Goal: Transaction & Acquisition: Purchase product/service

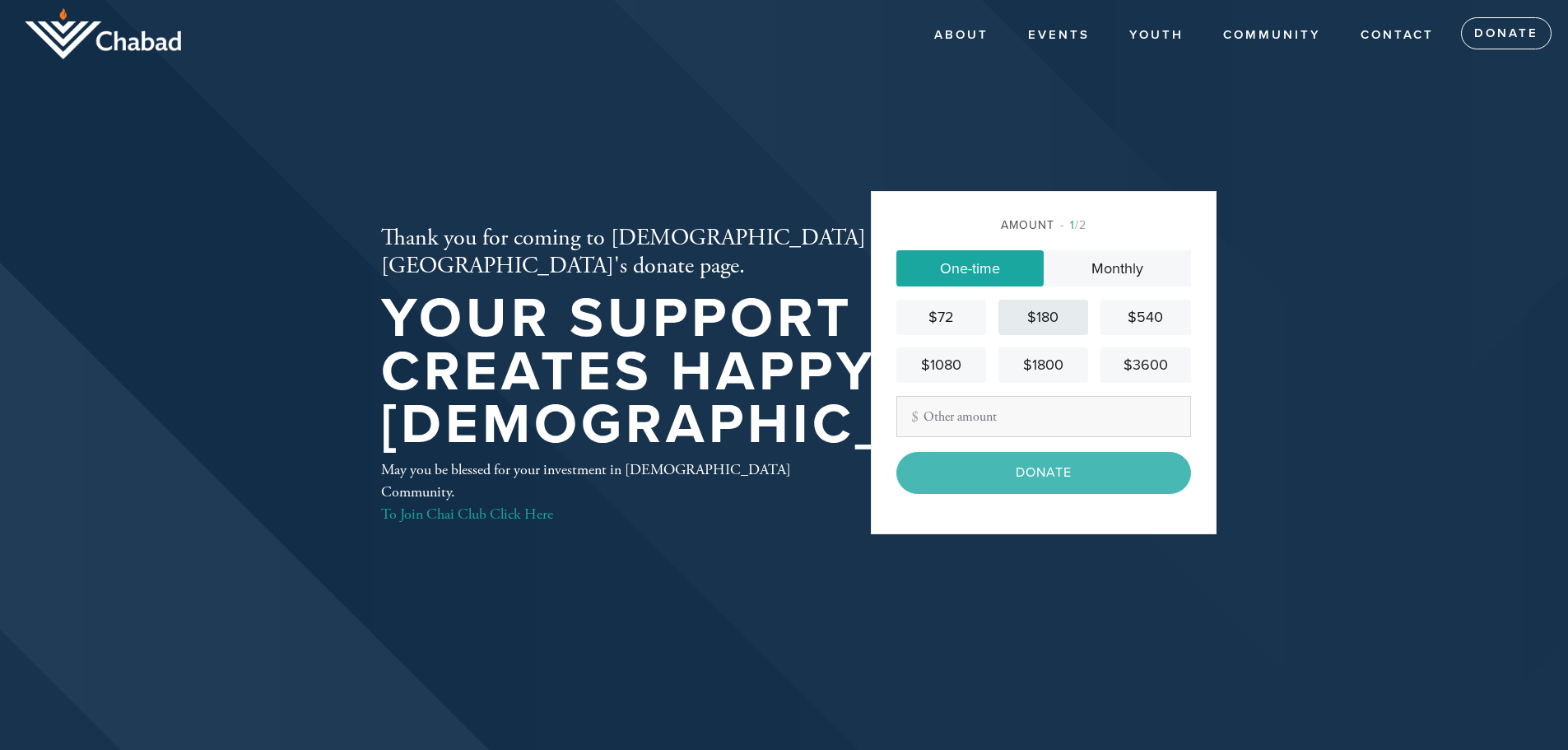
click at [1041, 313] on div "$180" at bounding box center [1044, 317] width 77 height 23
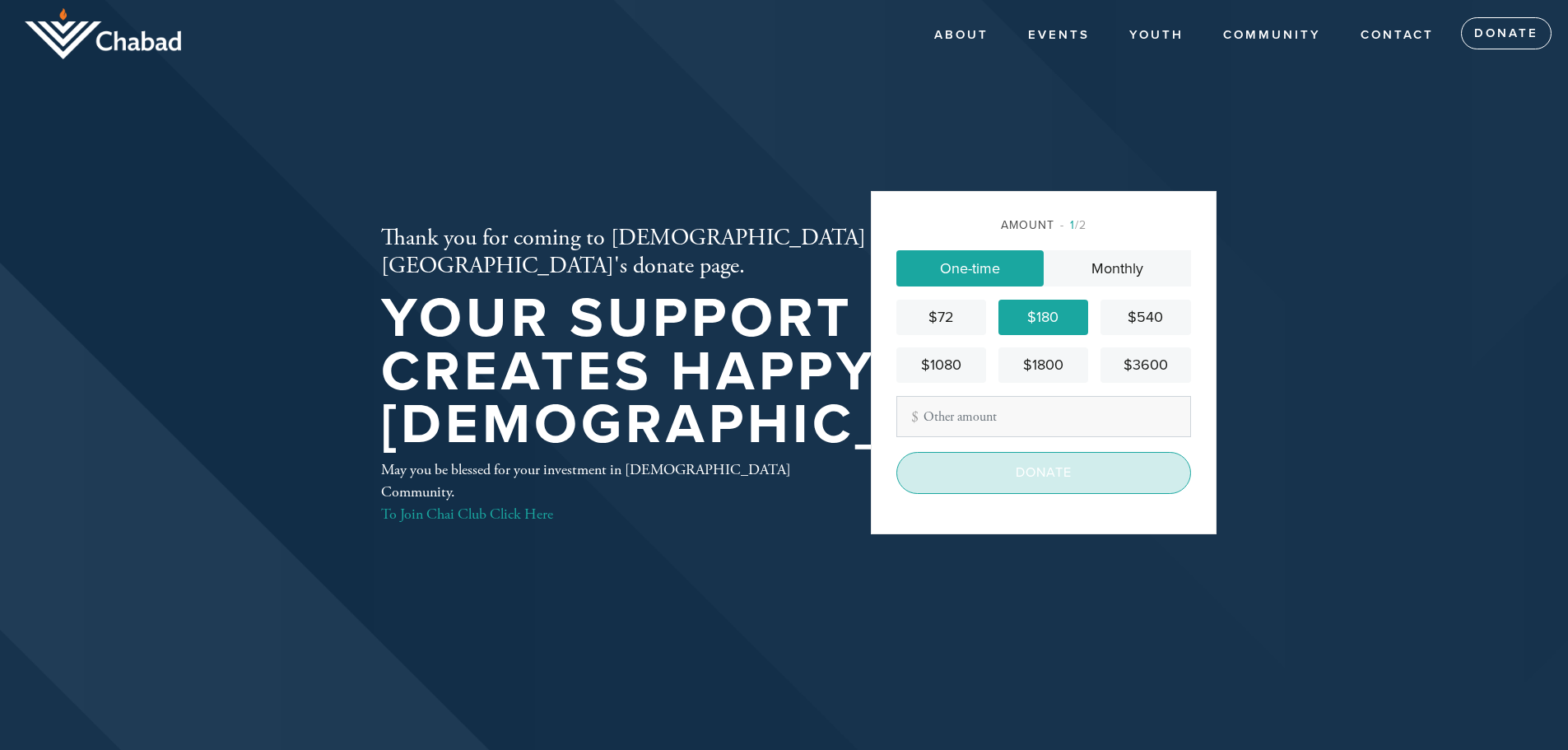
click at [1061, 479] on input "Donate" at bounding box center [1043, 473] width 294 height 41
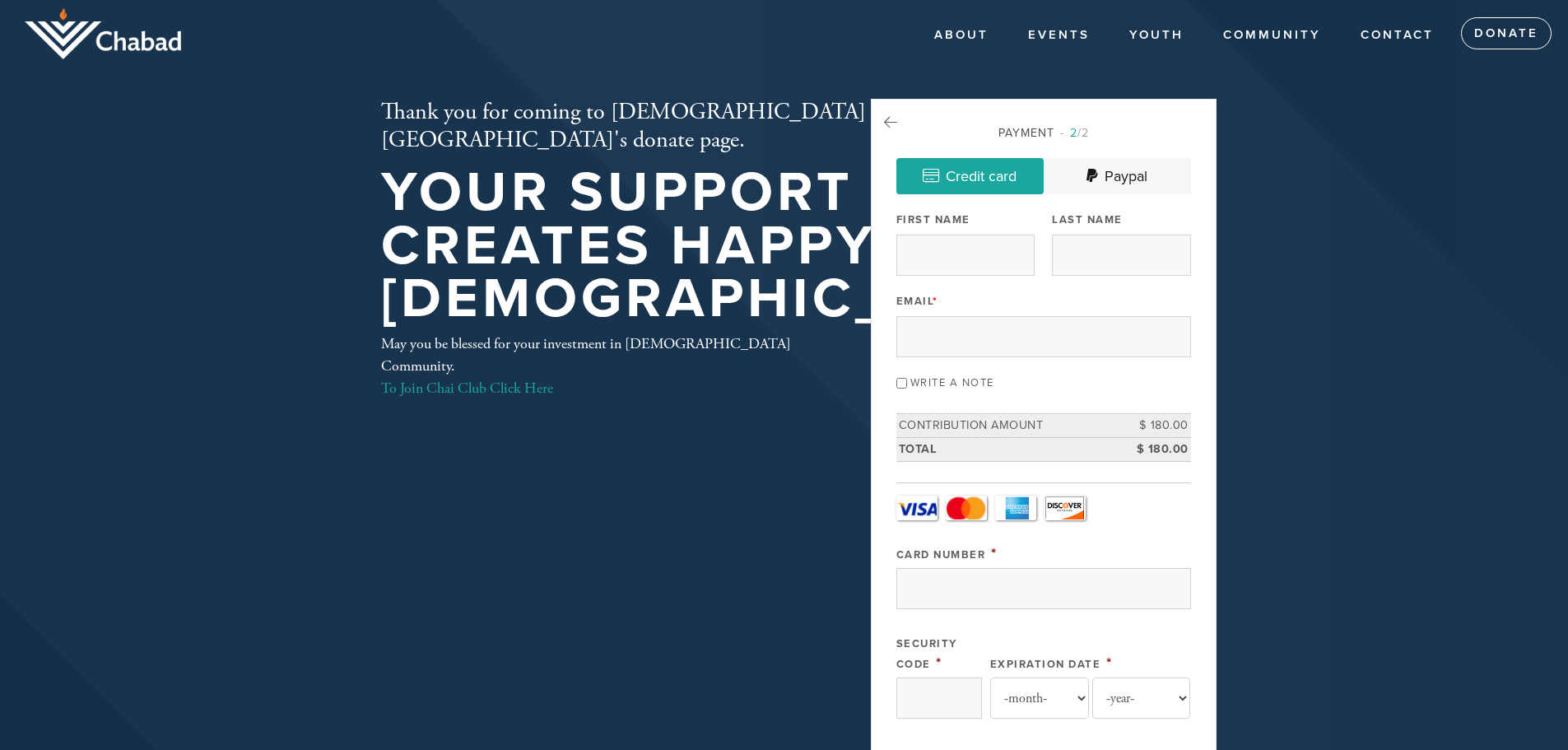
click at [916, 511] on link "Visa" at bounding box center [917, 508] width 41 height 25
click at [979, 587] on input "Card Number" at bounding box center [1043, 589] width 294 height 41
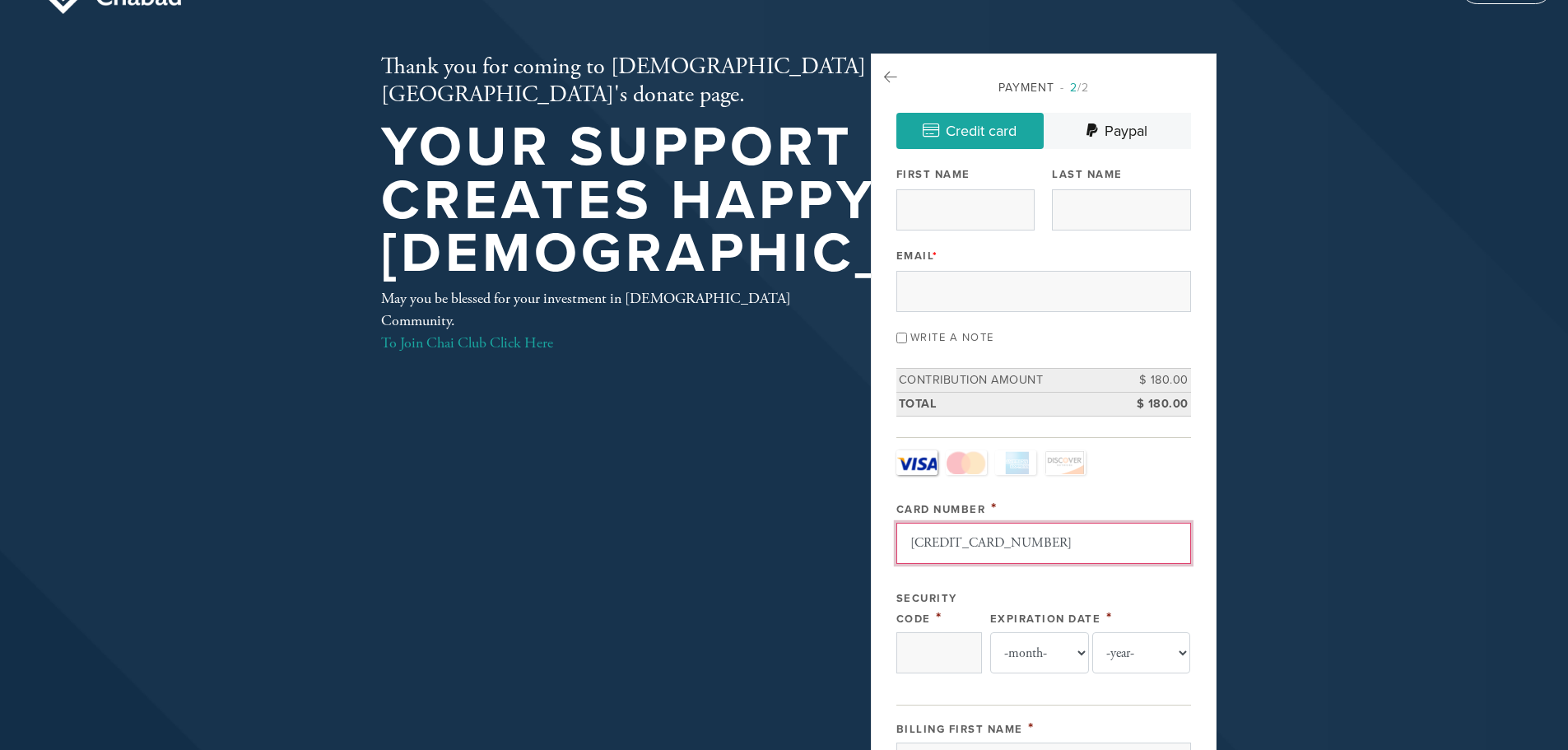
scroll to position [83, 0]
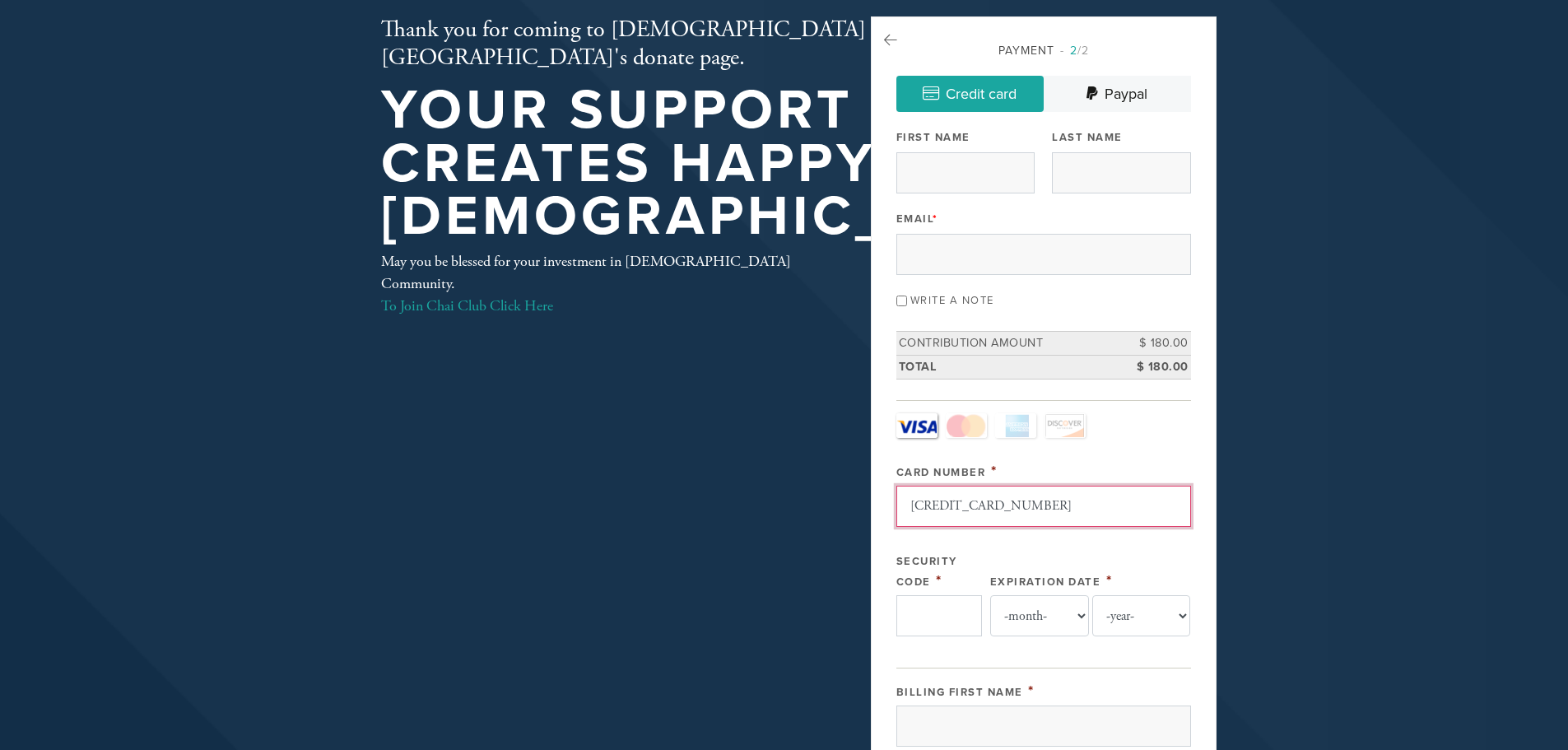
type input "4815820257164101"
click at [955, 615] on input "Security Code" at bounding box center [939, 616] width 86 height 41
type input "416"
click at [1040, 619] on select "-month- 01 02 03 04 05 06 07 08 09 10 11 12" at bounding box center [1039, 616] width 98 height 41
select select "10"
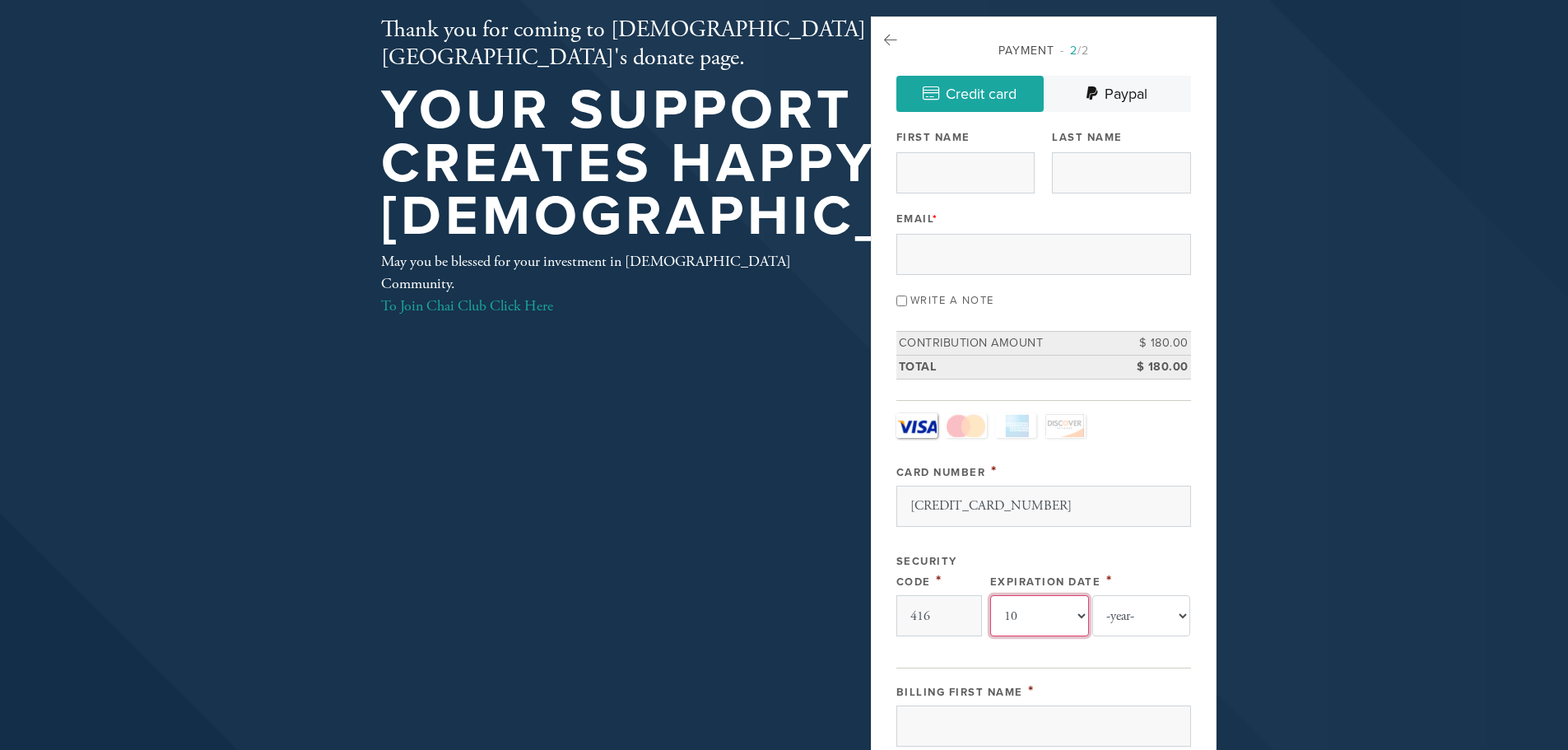
click at [990, 595] on select "-month- 01 02 03 04 05 06 07 08 09 10 11 12" at bounding box center [1039, 616] width 98 height 41
click at [1181, 615] on select "-year- 2025 2026 2027 2028 2029 2030 2031 2032 2033 2034 2035" at bounding box center [1142, 616] width 98 height 41
select select "2029"
click at [1092, 595] on select "-year- 2025 2026 2027 2028 2029 2030 2031 2032 2033 2034 2035" at bounding box center [1142, 616] width 98 height 41
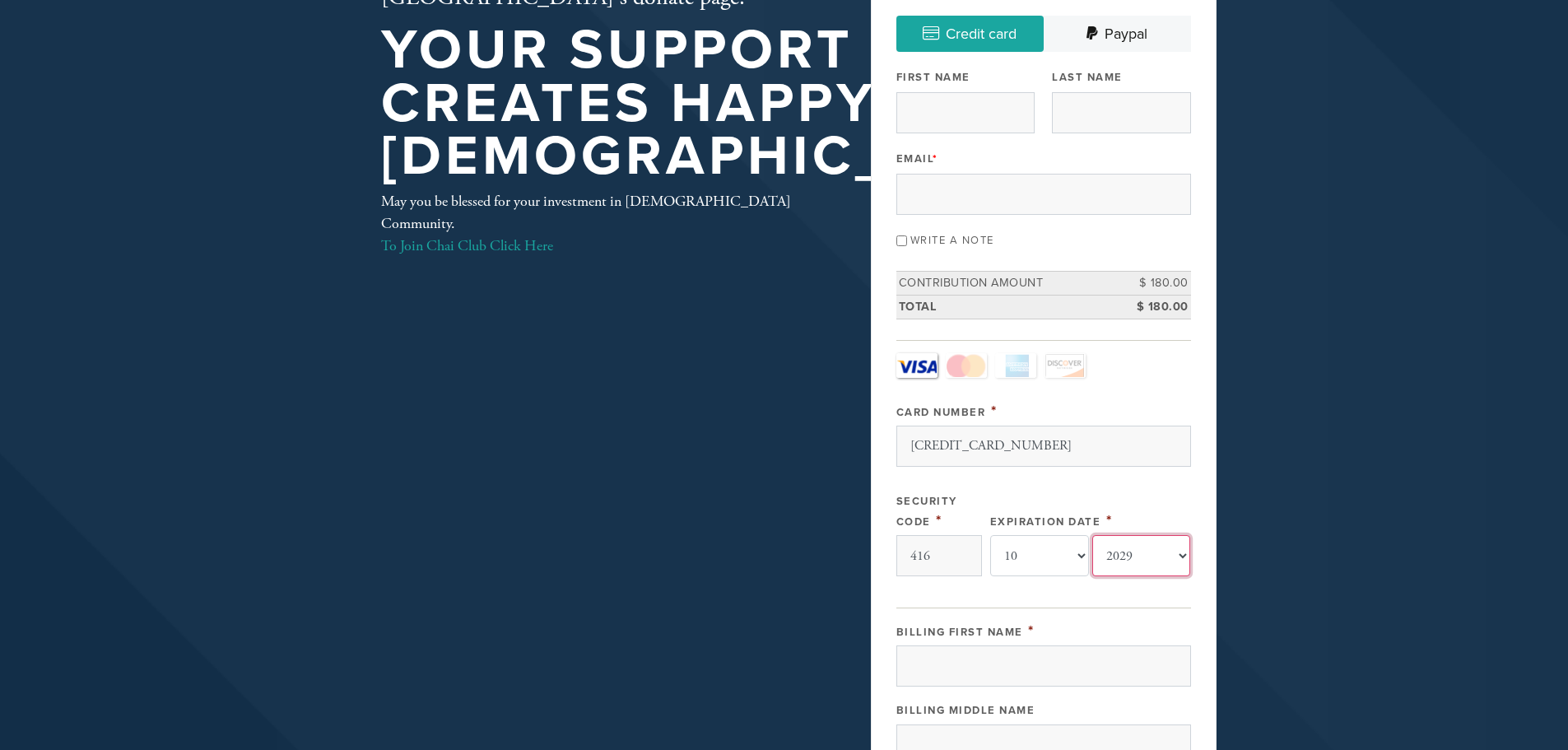
scroll to position [247, 0]
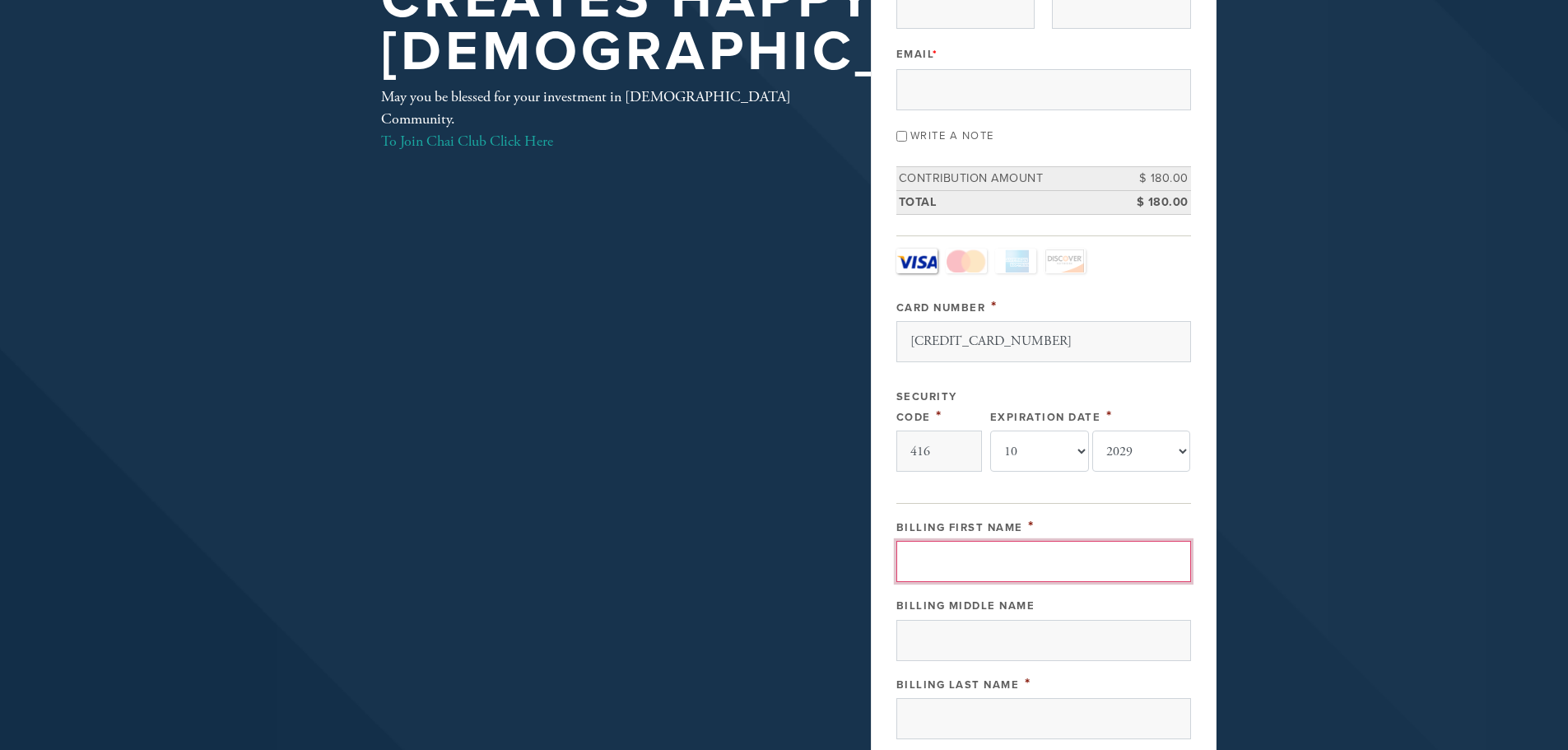
click at [999, 566] on input "Billing First Name" at bounding box center [1043, 562] width 294 height 41
type input "Admon"
click at [1010, 732] on input "Billing Last Name" at bounding box center [1043, 719] width 294 height 41
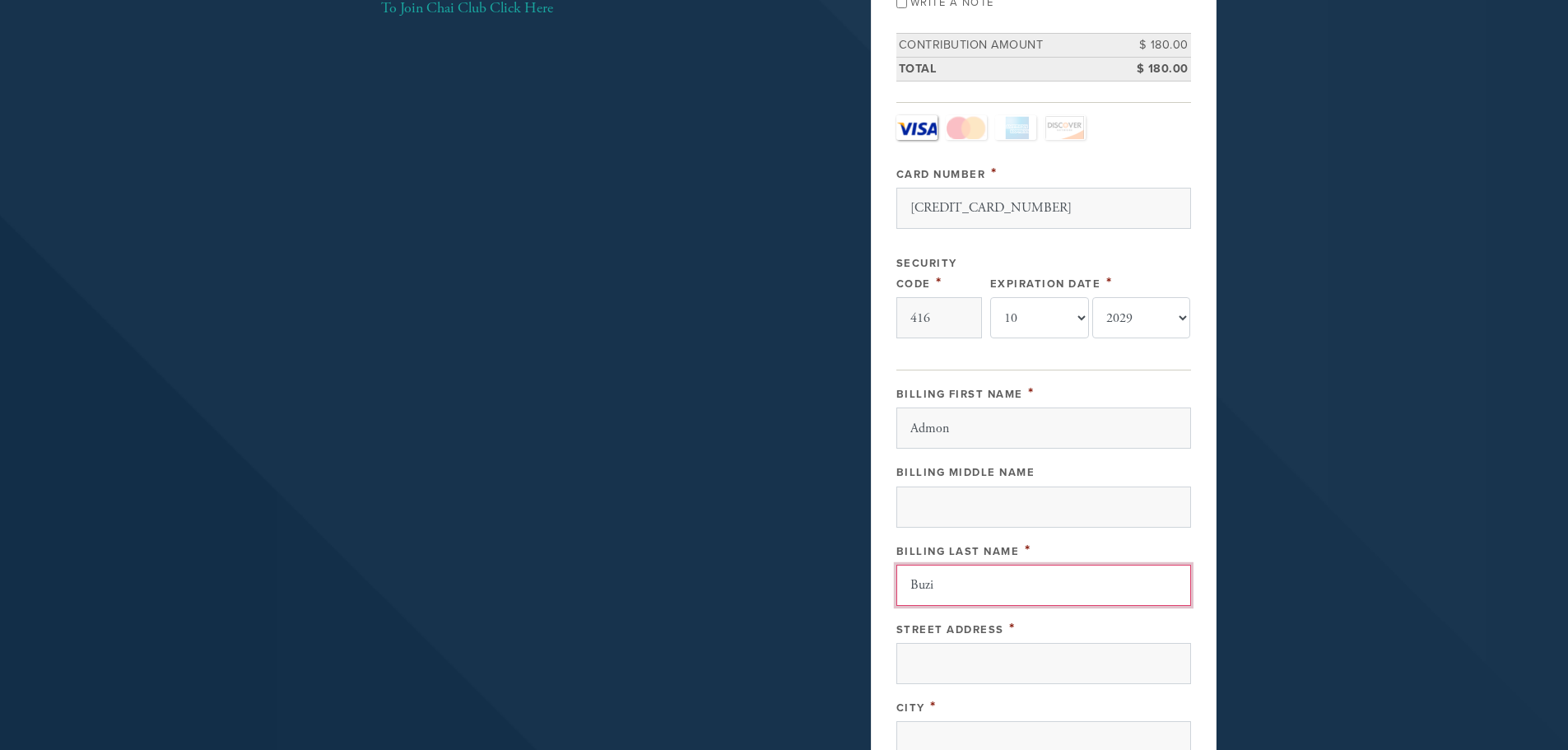
scroll to position [412, 0]
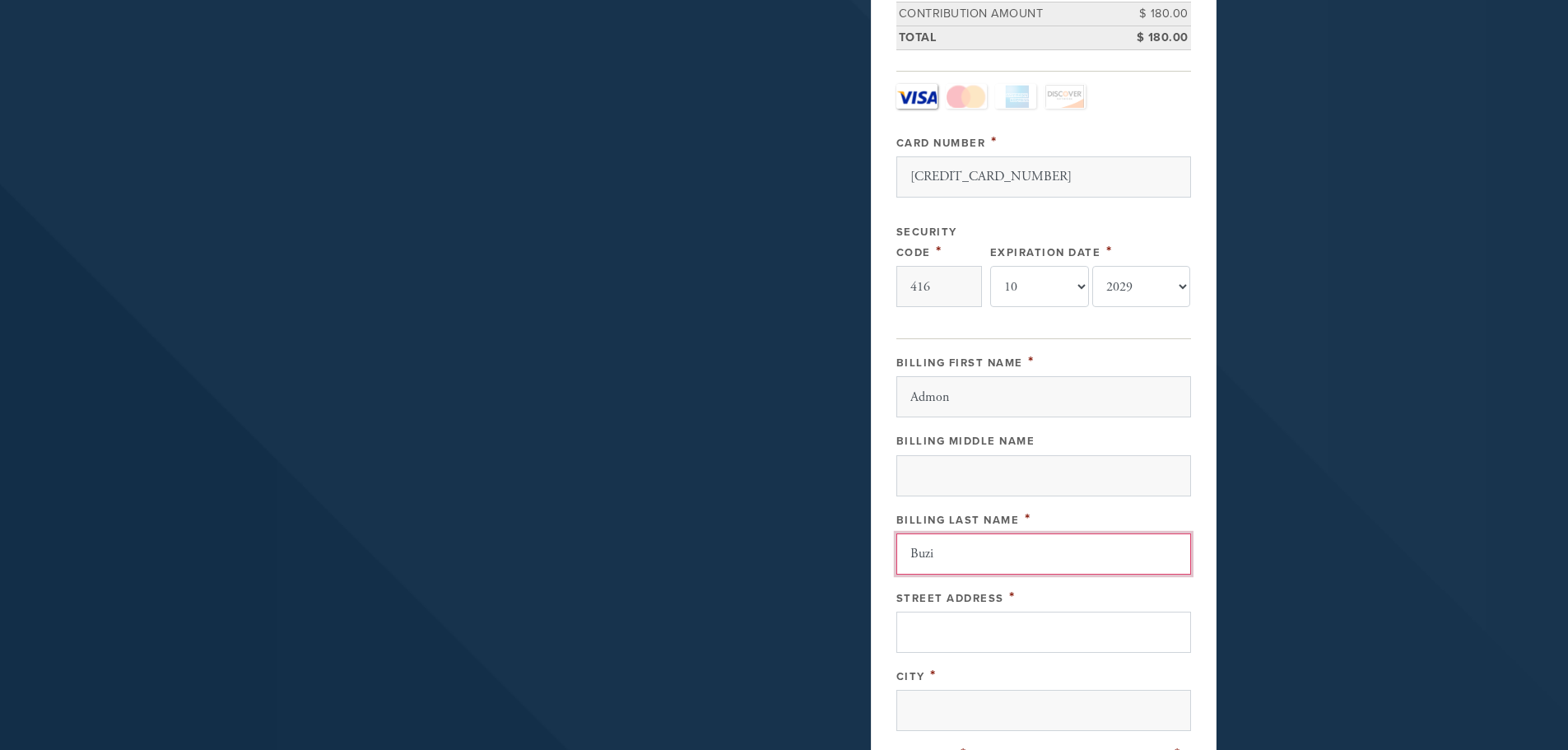
type input "Buzi"
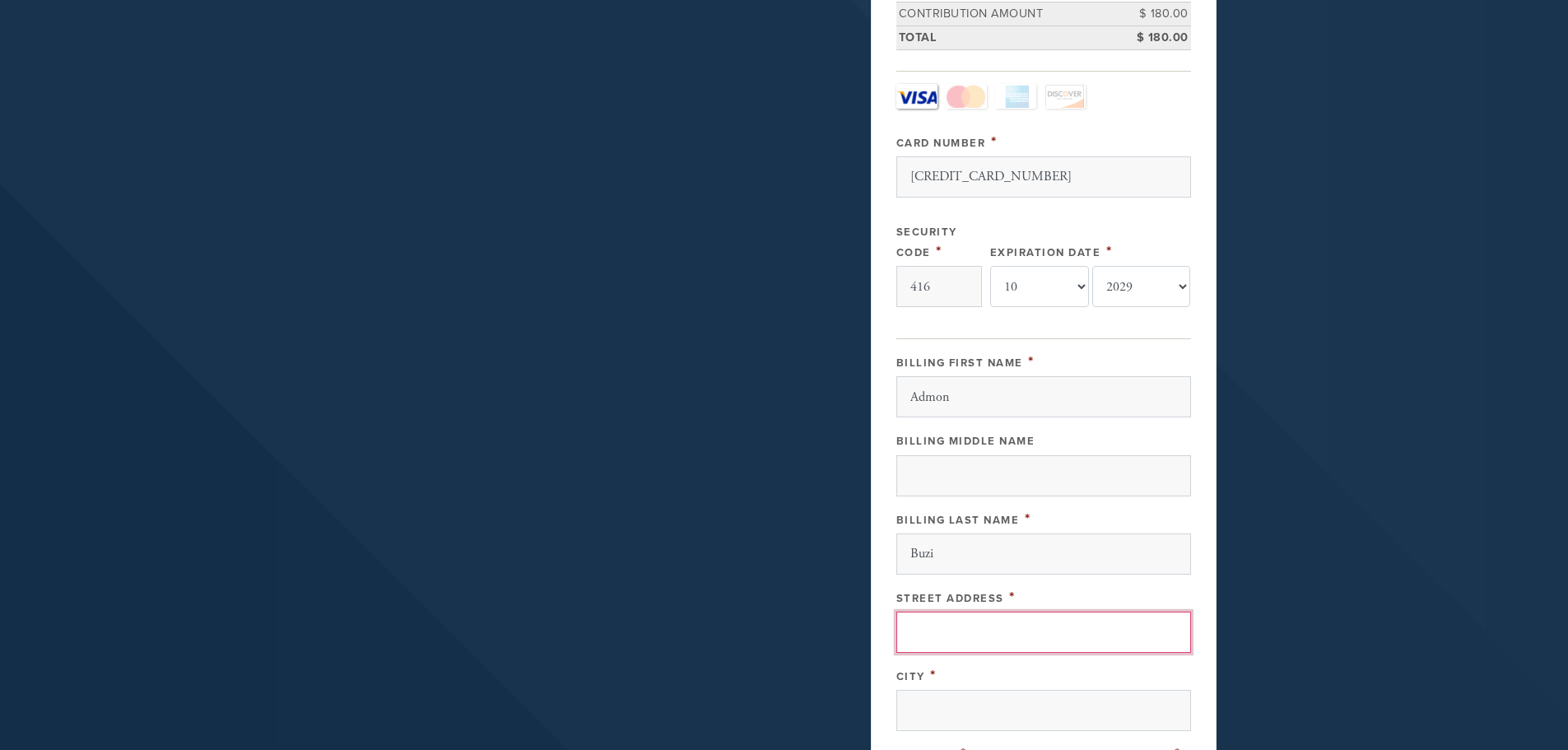
click at [991, 633] on input "Street Address" at bounding box center [1043, 633] width 294 height 41
type input "3241 Kipling"
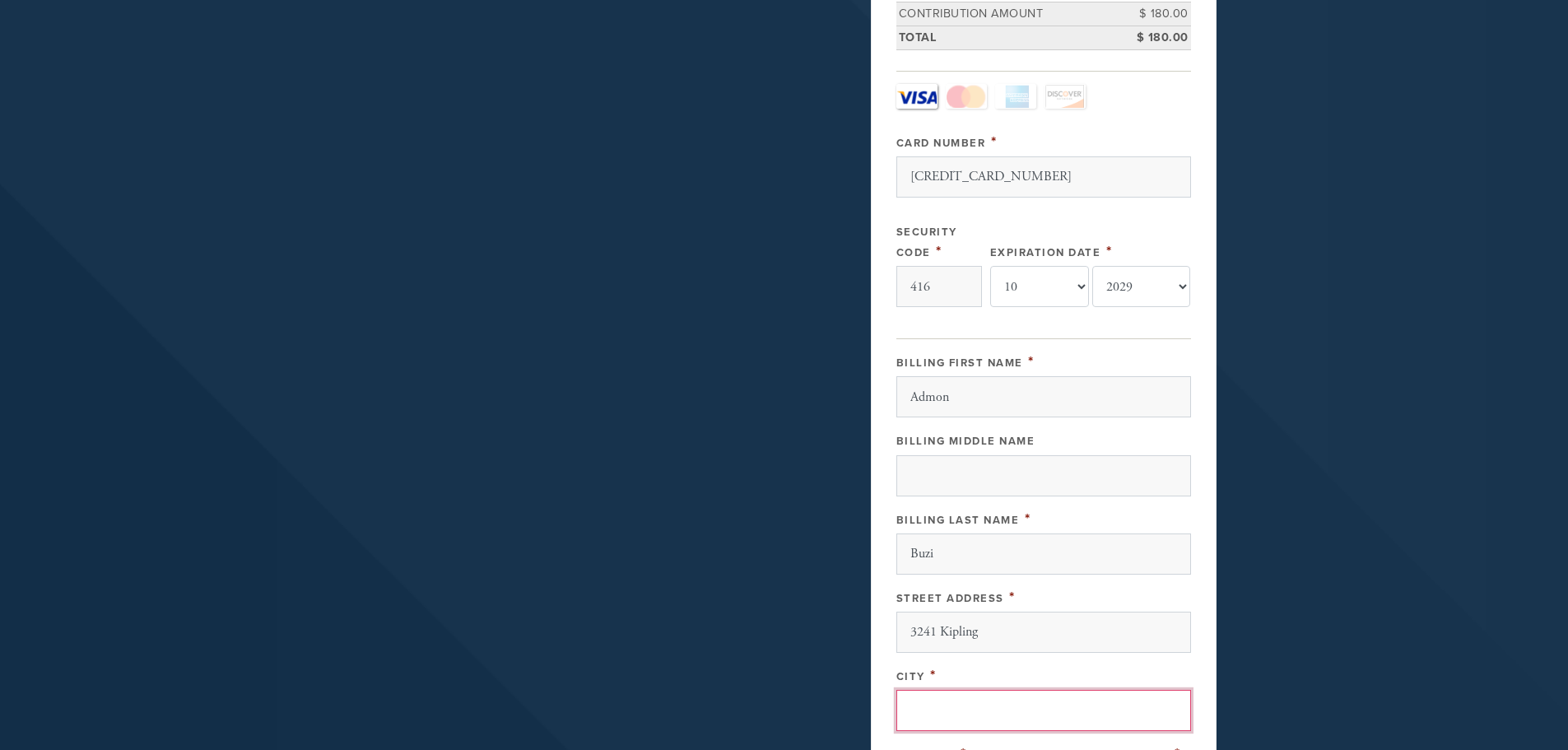
click at [970, 697] on input "City" at bounding box center [1043, 711] width 294 height 41
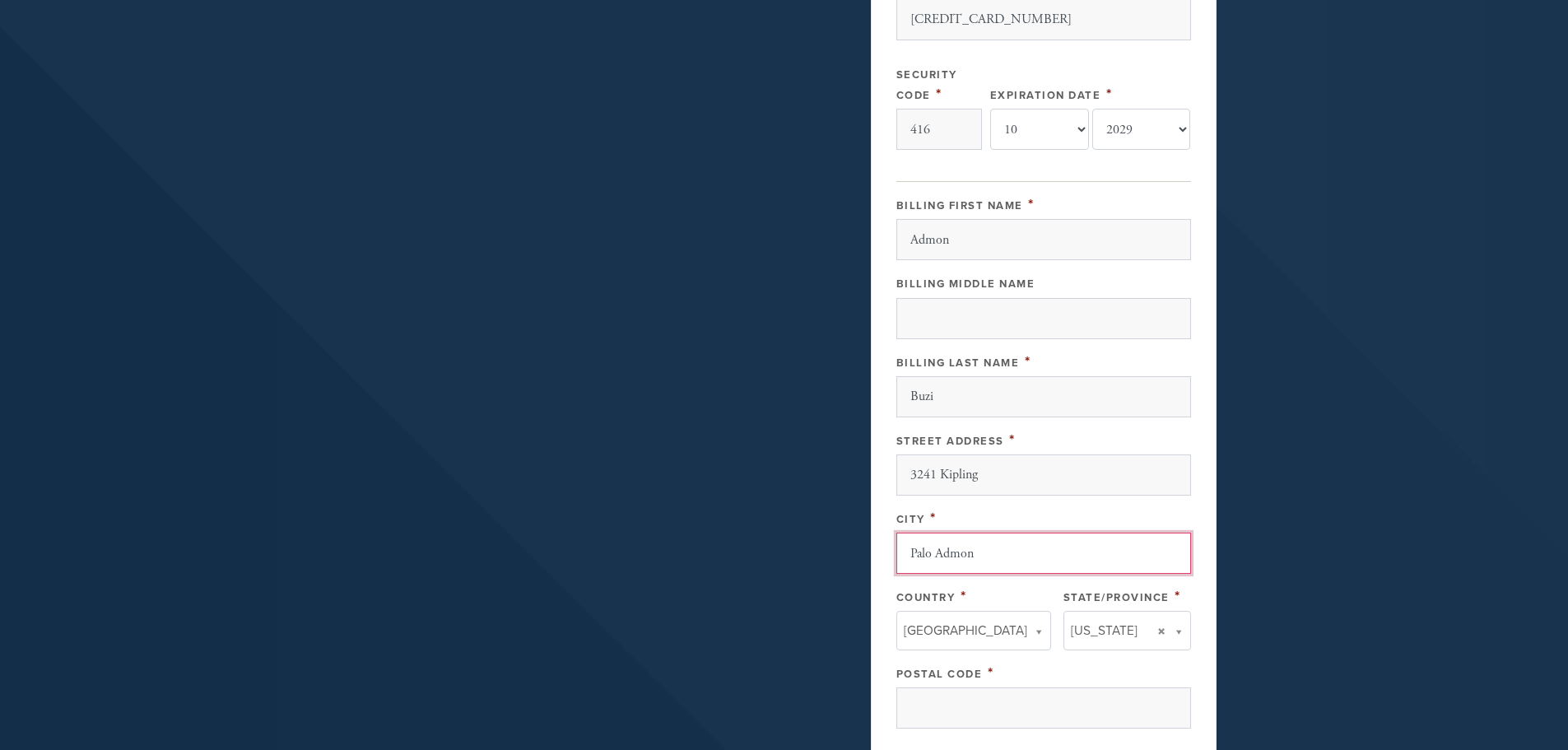
scroll to position [577, 0]
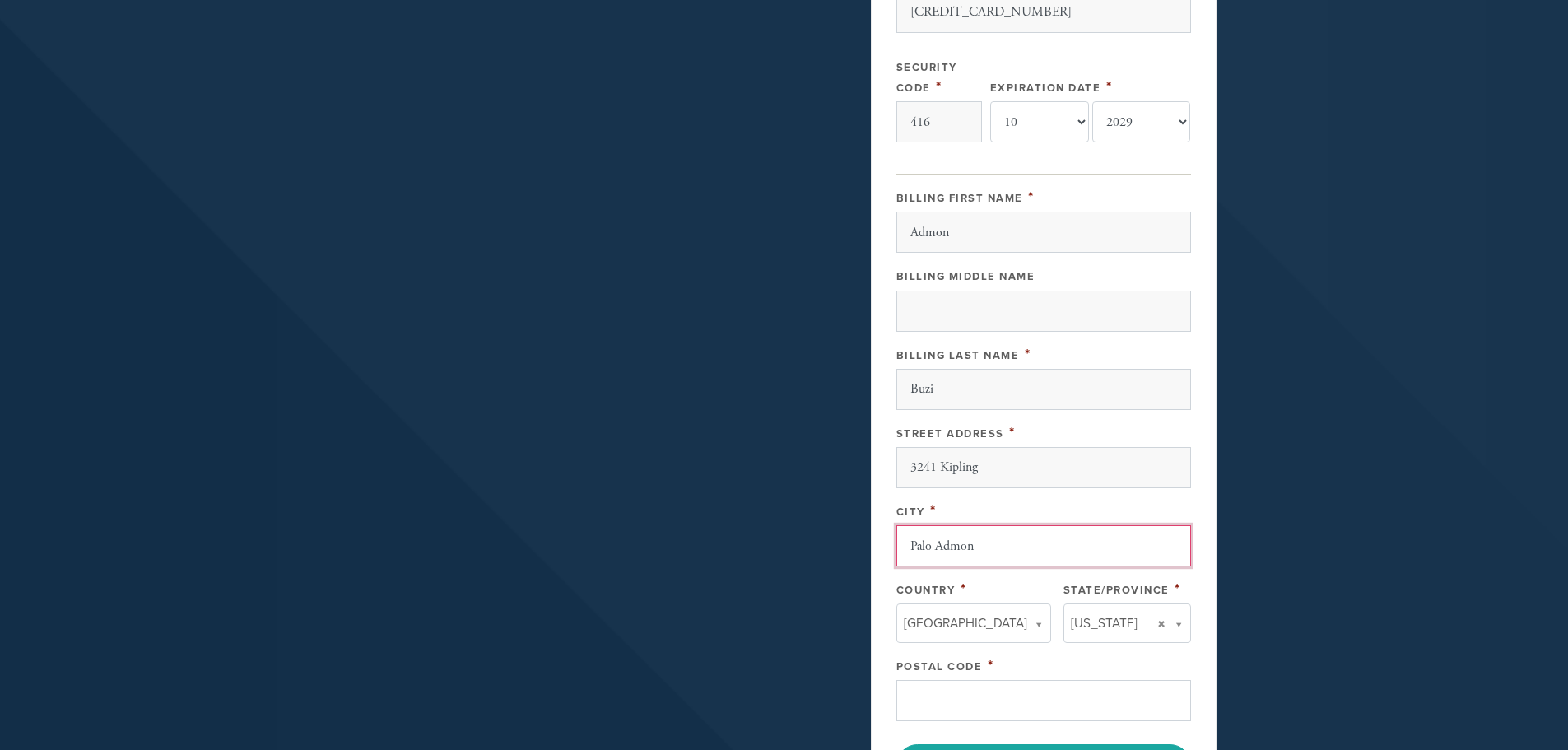
type input "Palo Admon"
click at [1017, 705] on input "Postal Code" at bounding box center [1043, 701] width 294 height 41
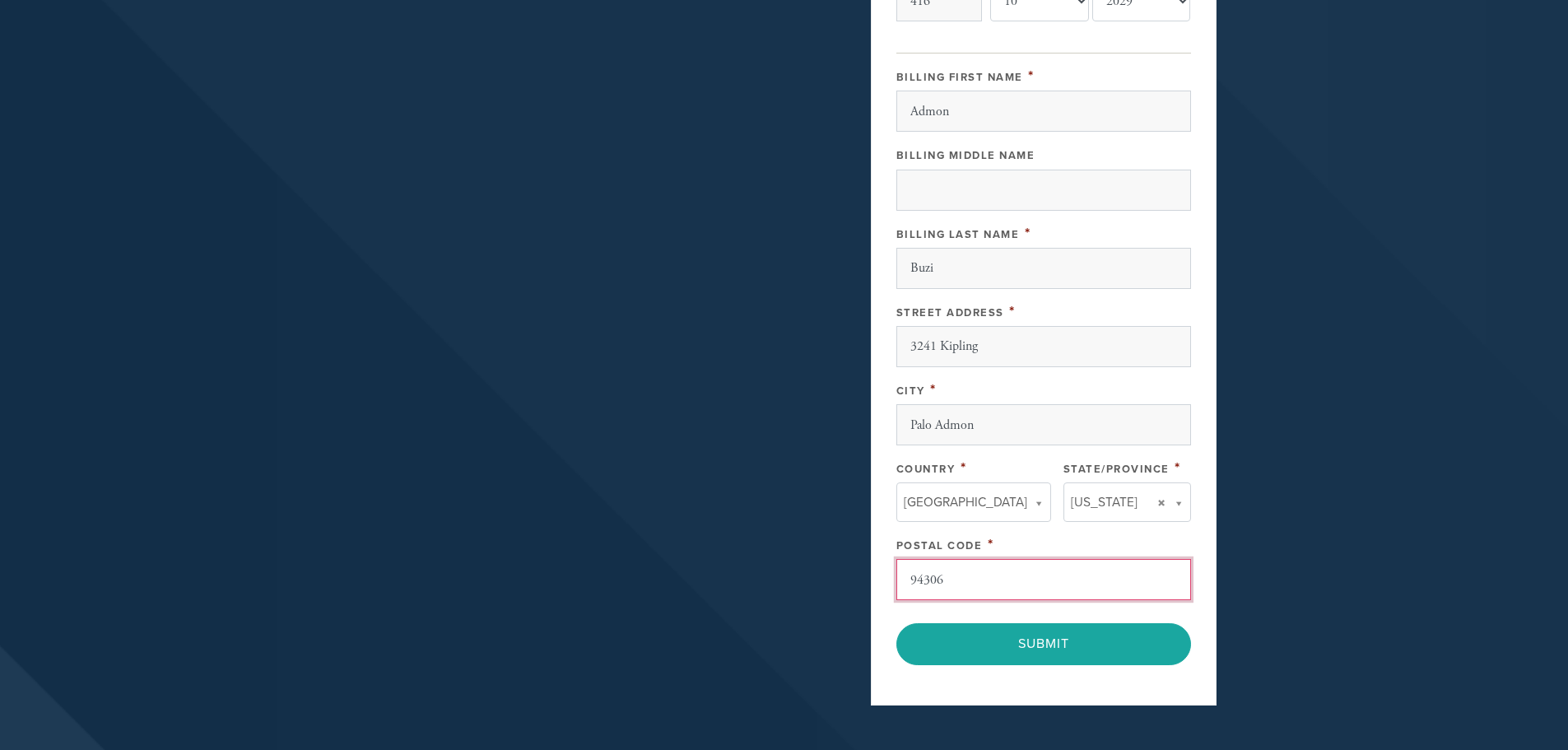
scroll to position [659, 0]
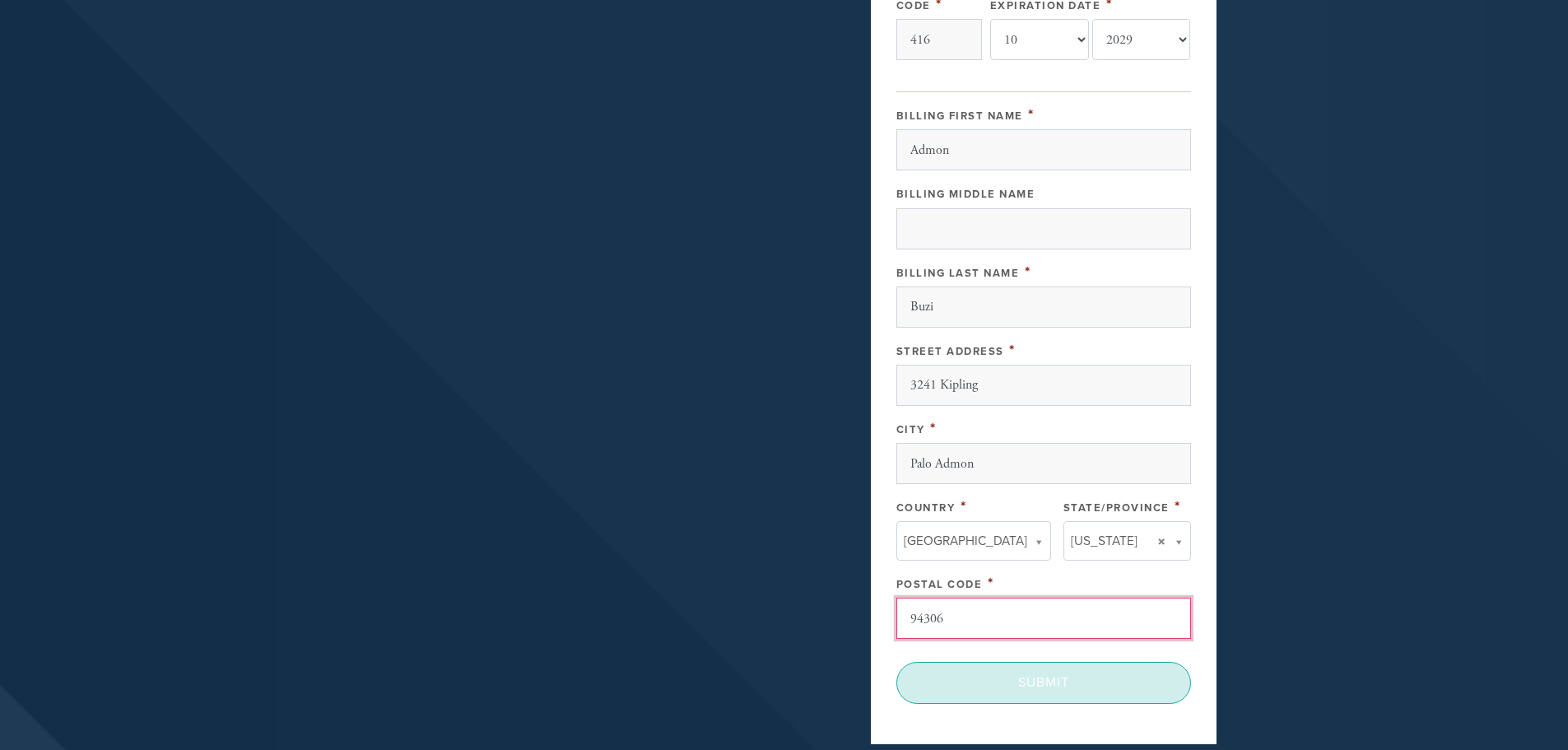
type input "94306"
click at [1030, 686] on input "Submit" at bounding box center [1043, 683] width 294 height 41
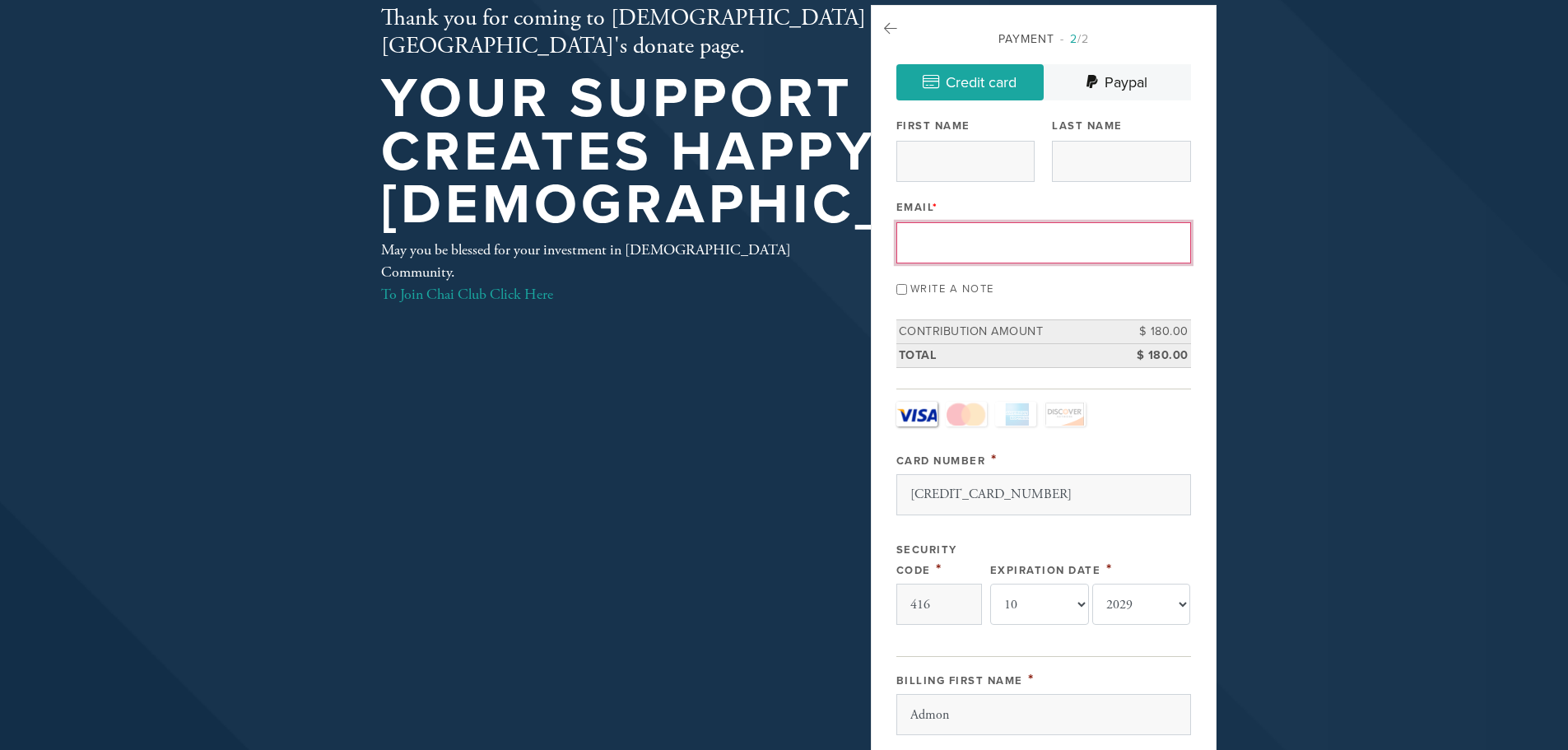
scroll to position [0, 0]
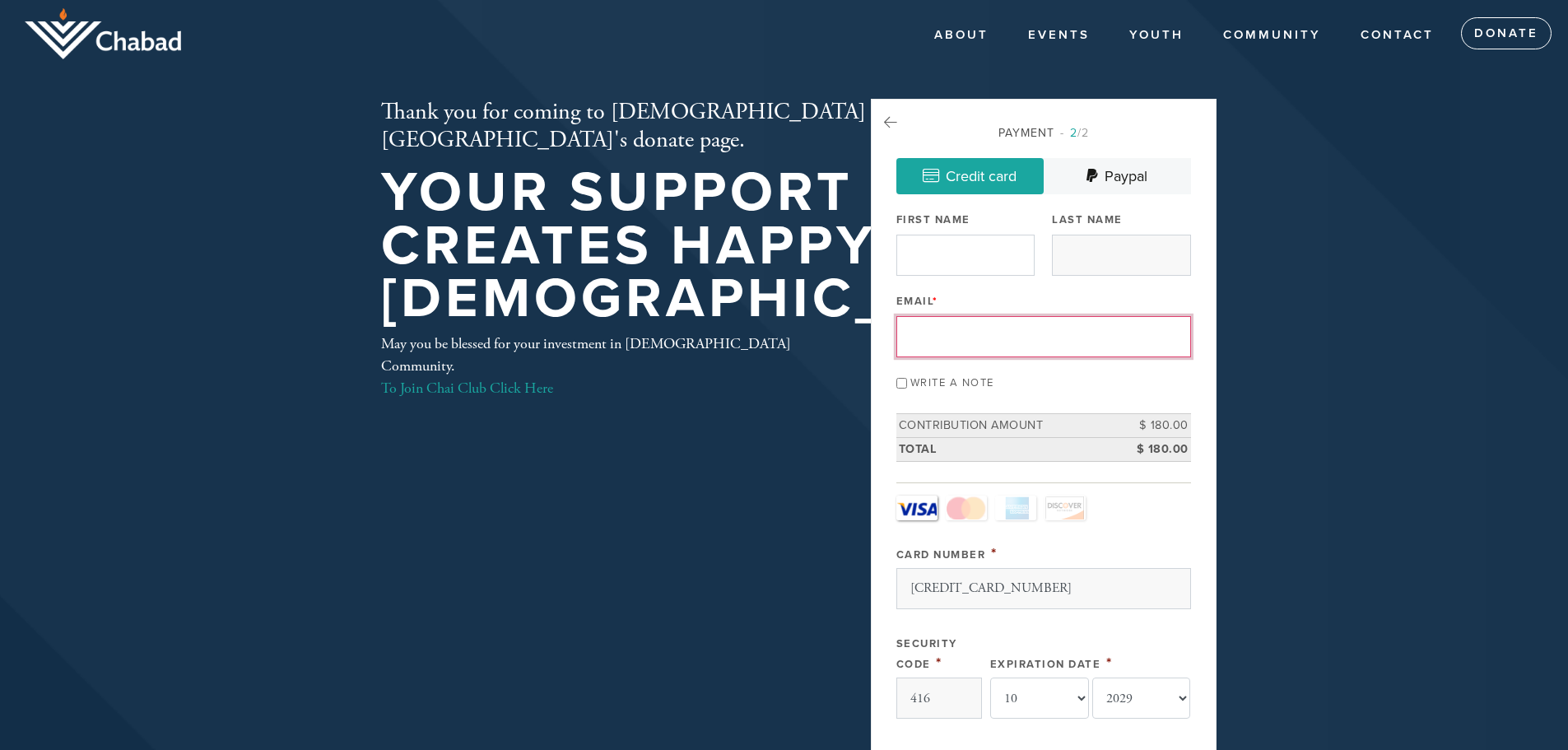
click at [1015, 256] on input "First Name" at bounding box center [965, 255] width 138 height 41
click at [986, 260] on input "First Name" at bounding box center [965, 255] width 138 height 41
click at [944, 253] on input "First Name" at bounding box center [965, 255] width 138 height 41
click at [935, 253] on input "First Name" at bounding box center [965, 255] width 138 height 41
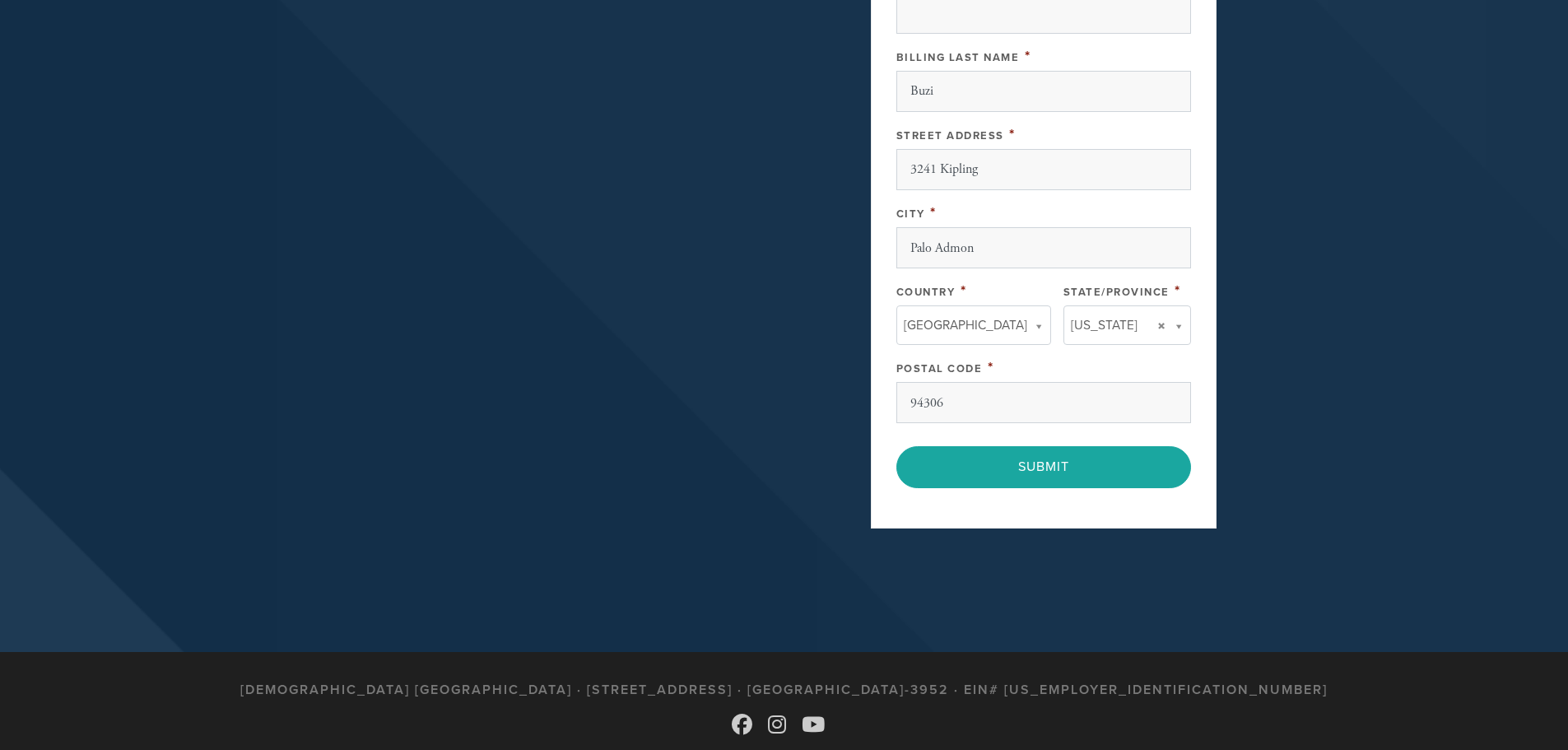
scroll to position [906, 0]
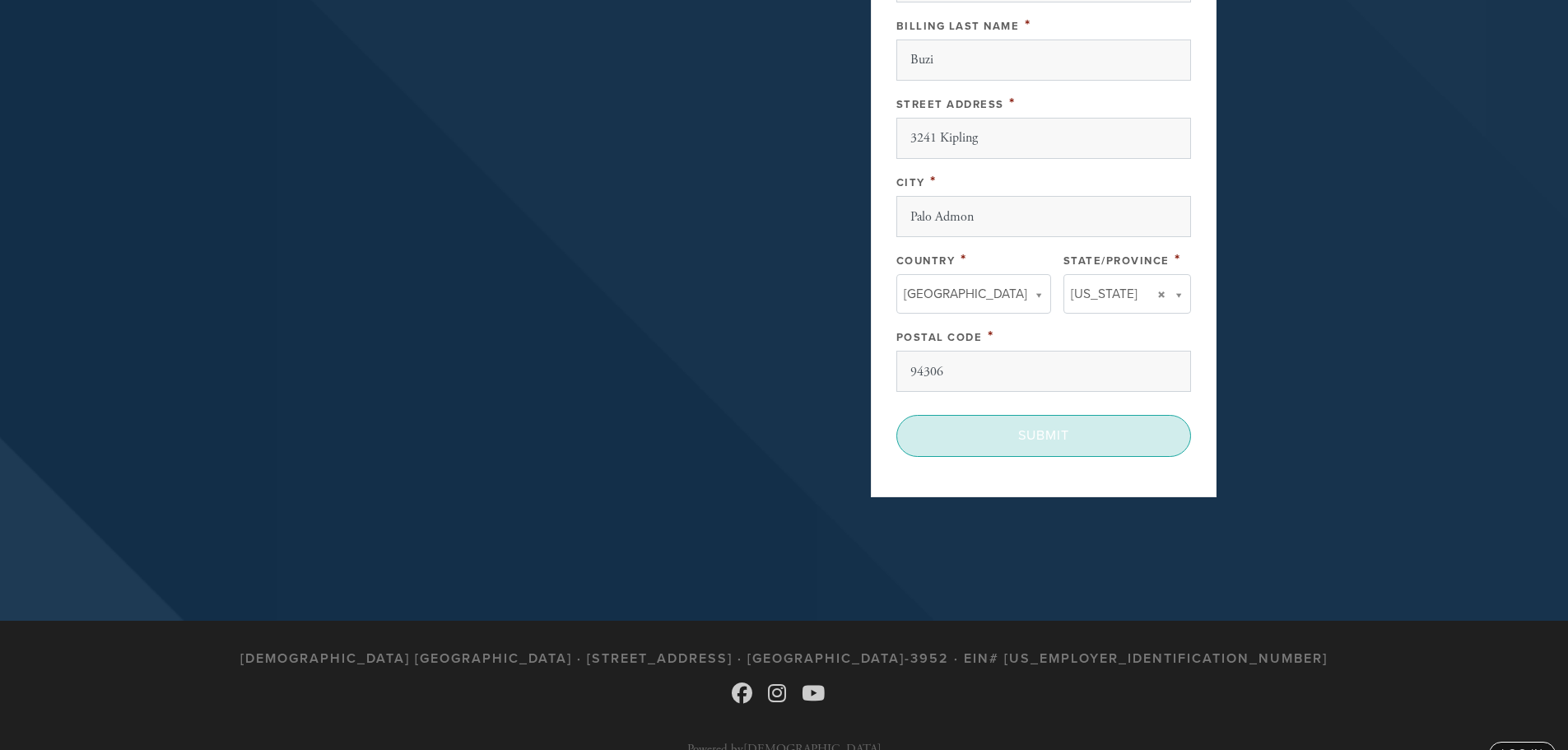
type input "abuzi1@yahoo.com"
click at [1055, 440] on input "Submit" at bounding box center [1043, 436] width 294 height 41
